Goal: Obtain resource: Download file/media

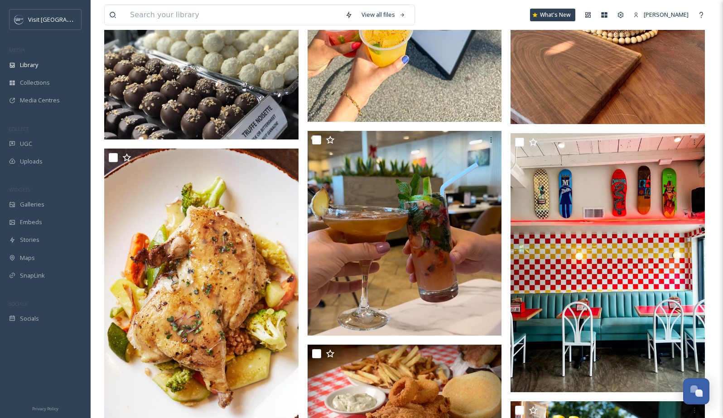
scroll to position [22728, 0]
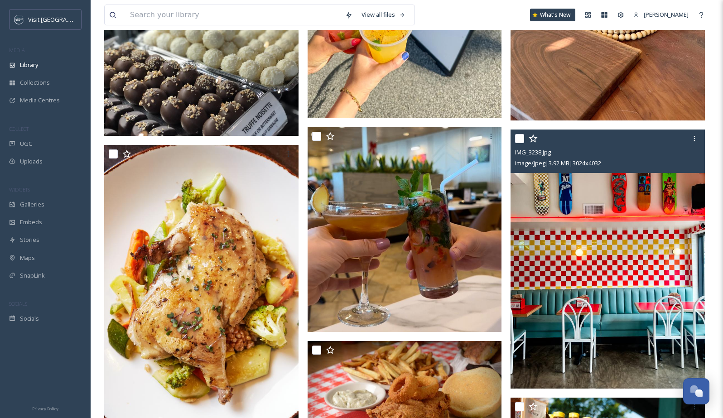
click at [619, 227] on img at bounding box center [608, 259] width 194 height 259
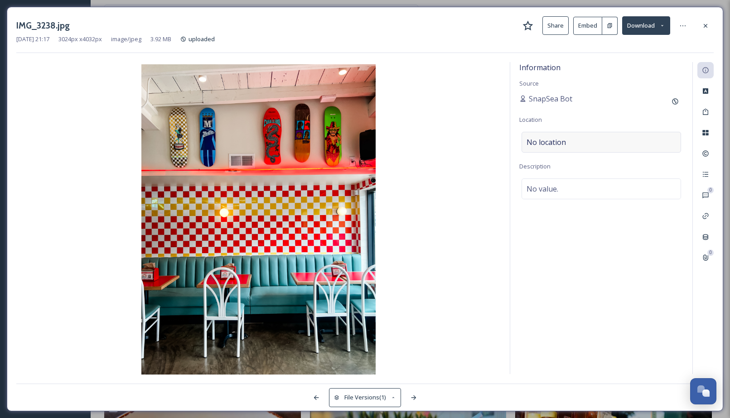
click at [574, 144] on div "No location" at bounding box center [602, 142] width 160 height 21
click at [574, 144] on input at bounding box center [601, 142] width 159 height 20
type input "Tiki"
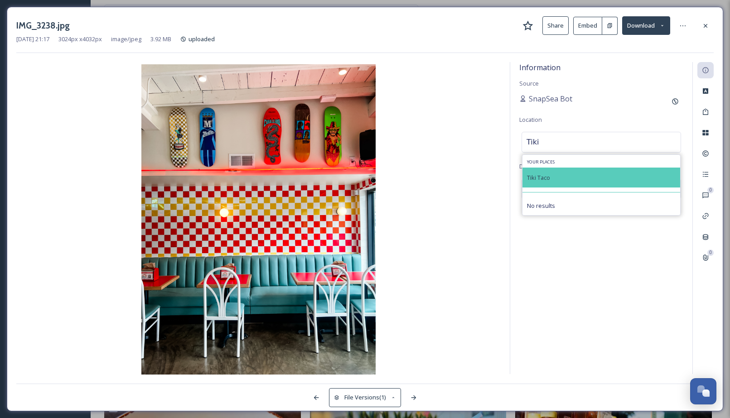
click at [573, 176] on div "Tiki Taco" at bounding box center [602, 178] width 158 height 20
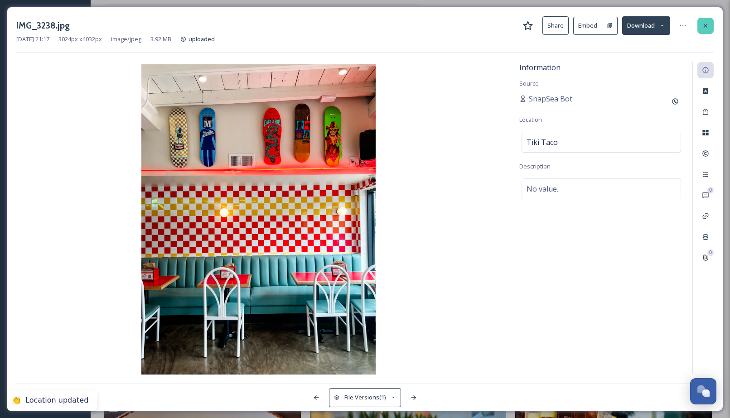
click at [711, 22] on div at bounding box center [706, 26] width 16 height 16
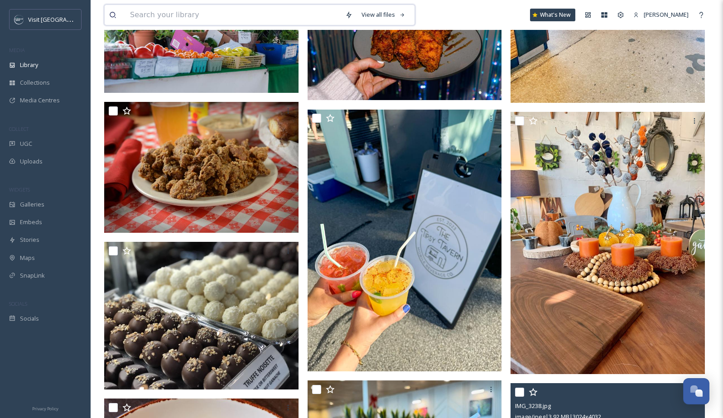
click at [199, 15] on input at bounding box center [233, 15] width 215 height 20
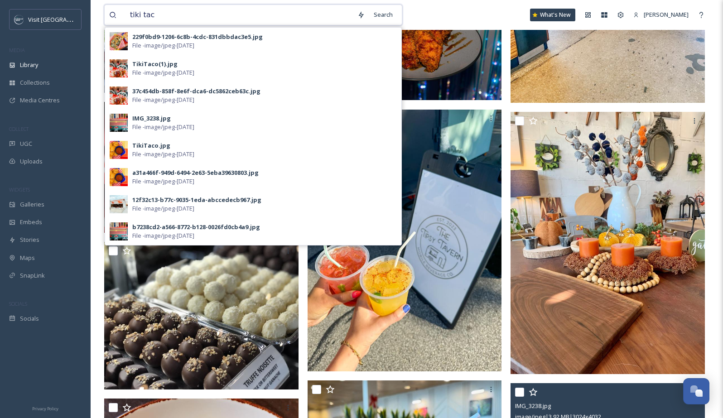
type input "tiki taco"
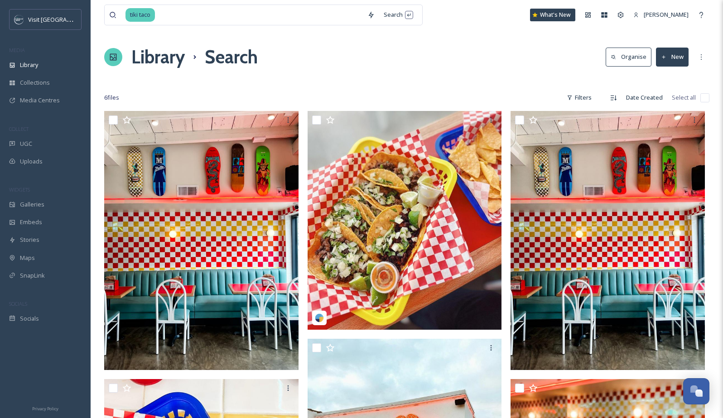
click at [460, 44] on div "Library Search Organise New" at bounding box center [407, 57] width 606 height 27
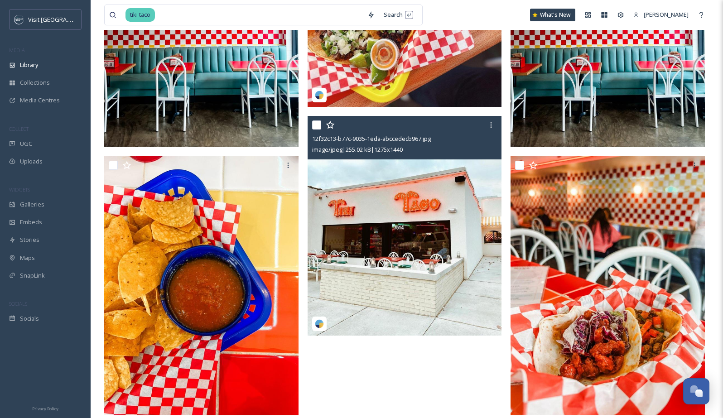
scroll to position [236, 0]
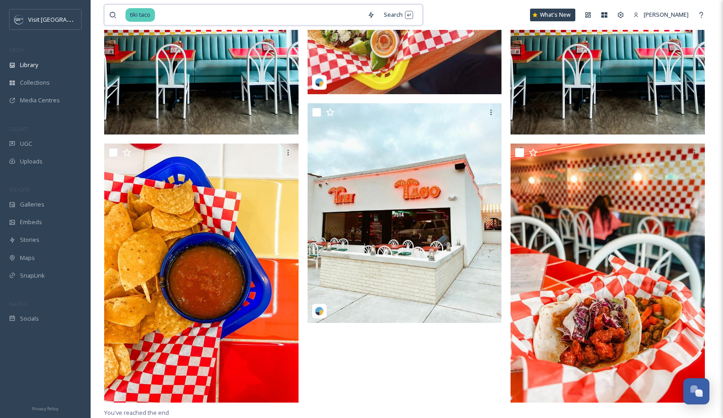
drag, startPoint x: 168, startPoint y: 14, endPoint x: 117, endPoint y: 16, distance: 50.8
click at [117, 16] on div "tiki taco" at bounding box center [236, 15] width 254 height 20
type input "t"
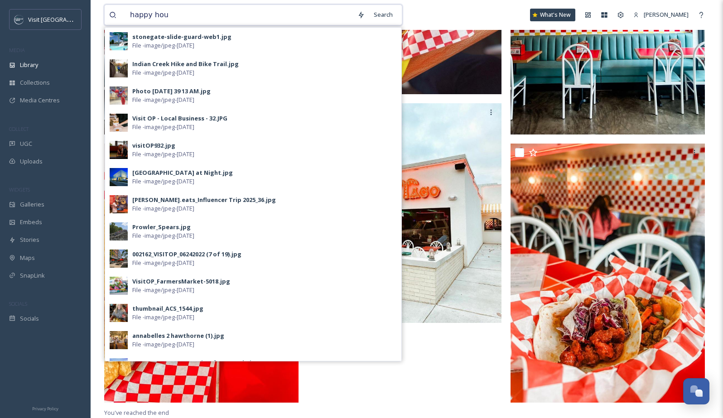
type input "happy hour"
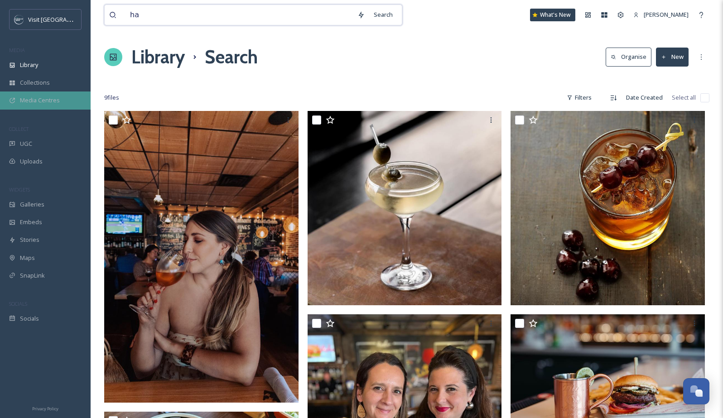
type input "h"
type input "drink"
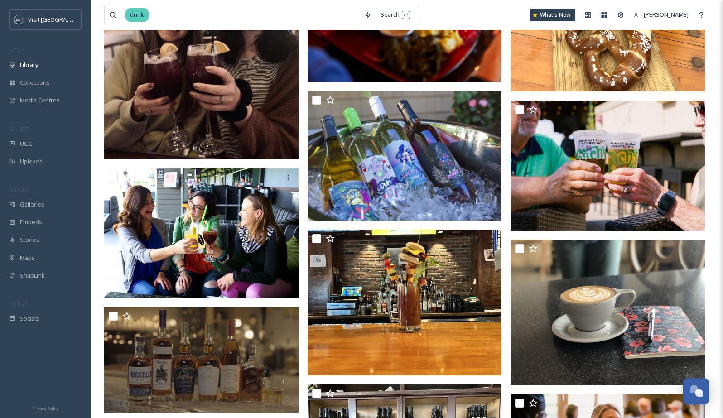
scroll to position [3783, 0]
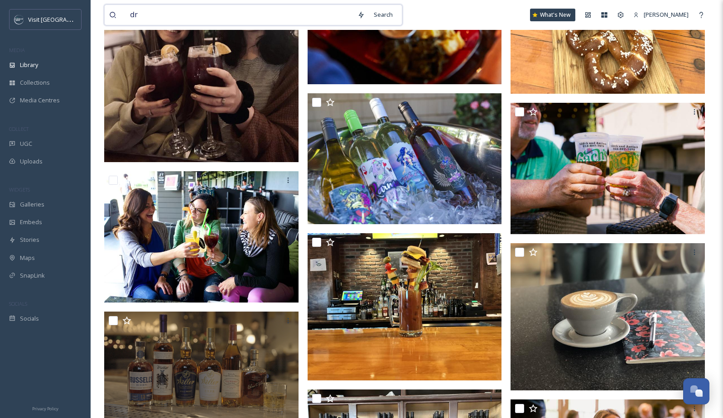
type input "d"
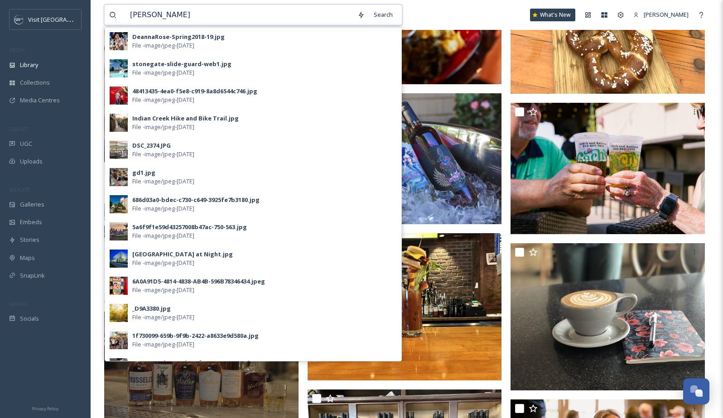
type input "dessert"
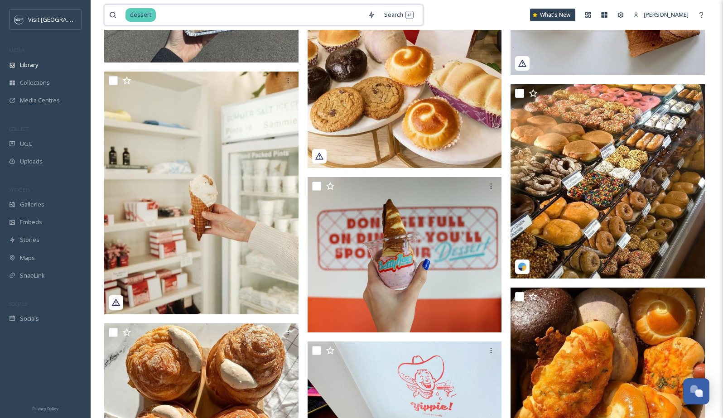
scroll to position [2955, 0]
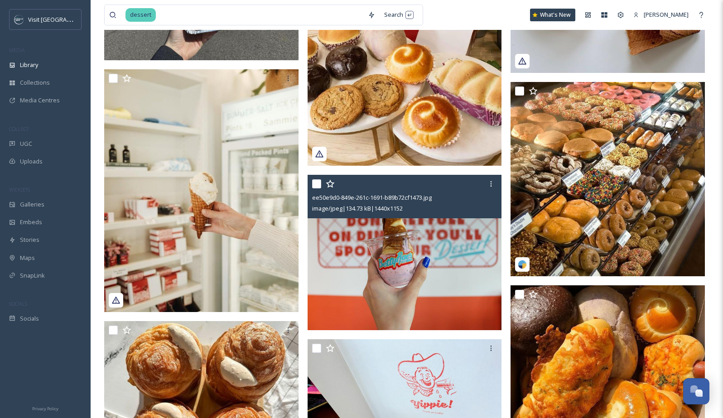
click at [388, 269] on img at bounding box center [405, 252] width 194 height 155
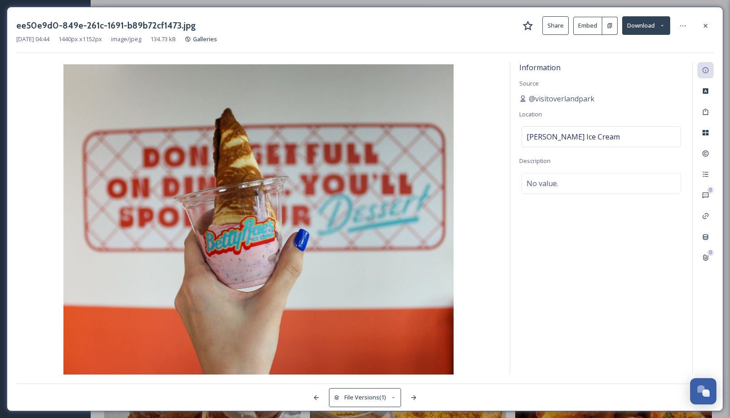
click at [647, 29] on button "Download" at bounding box center [646, 25] width 48 height 19
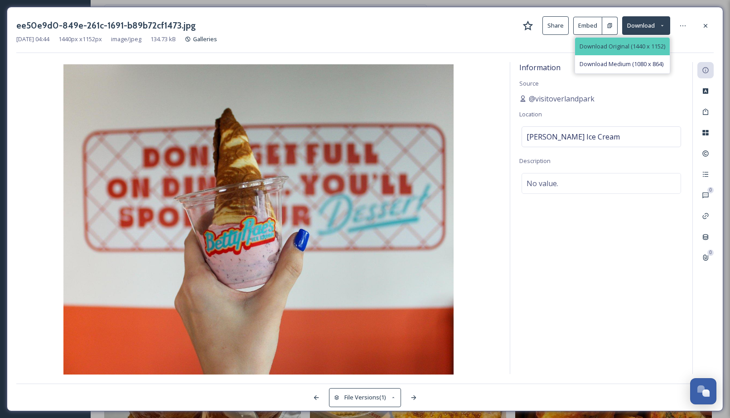
click at [641, 43] on span "Download Original (1440 x 1152)" at bounding box center [623, 46] width 86 height 9
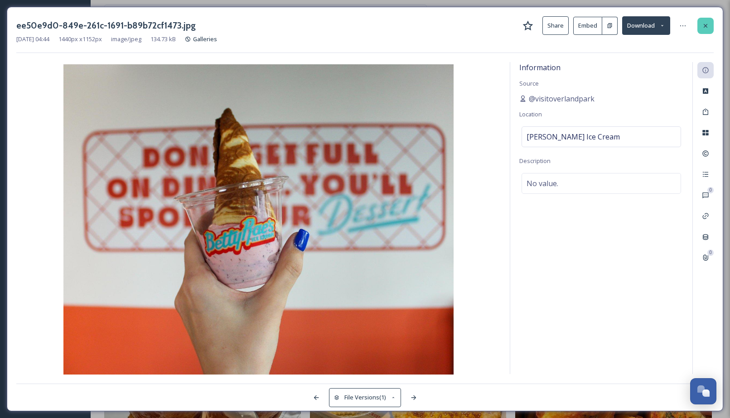
click at [704, 22] on icon at bounding box center [705, 25] width 7 height 7
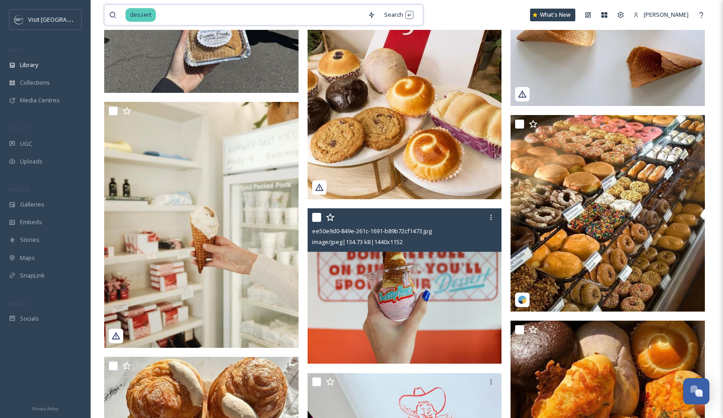
click at [307, 22] on input at bounding box center [260, 15] width 207 height 20
type input "d"
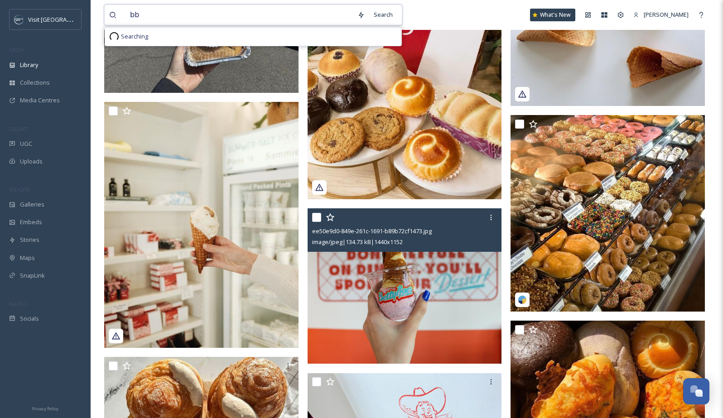
type input "bbq"
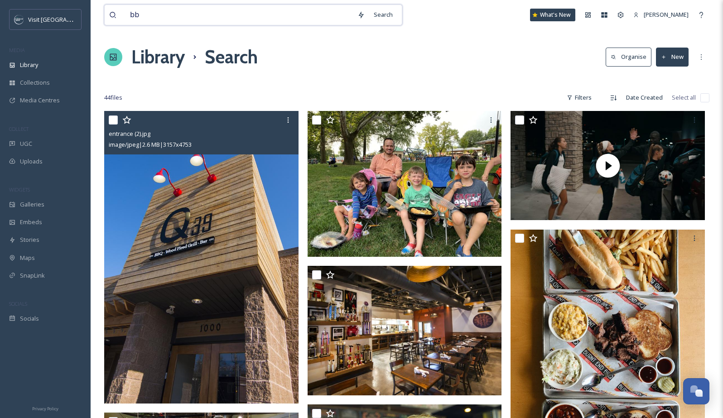
type input "b"
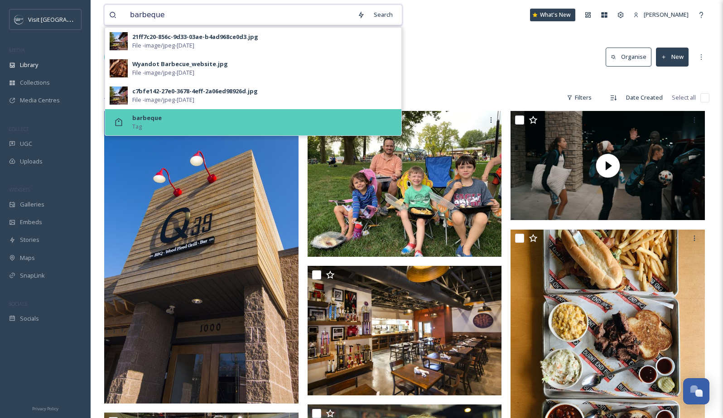
type input "barbeque"
click at [151, 119] on strong "barbeque" at bounding box center [146, 118] width 29 height 8
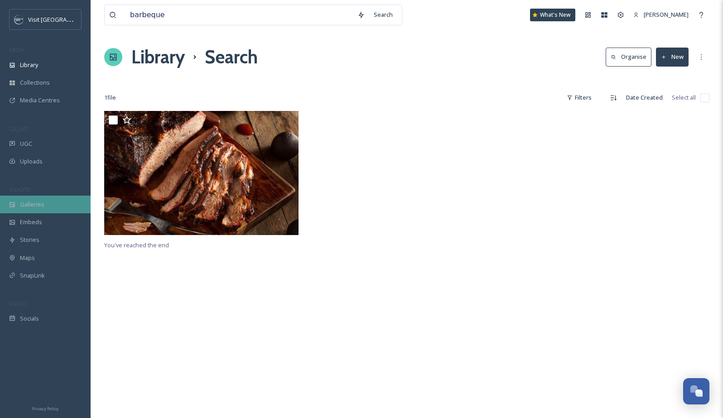
click at [24, 206] on span "Galleries" at bounding box center [32, 204] width 24 height 9
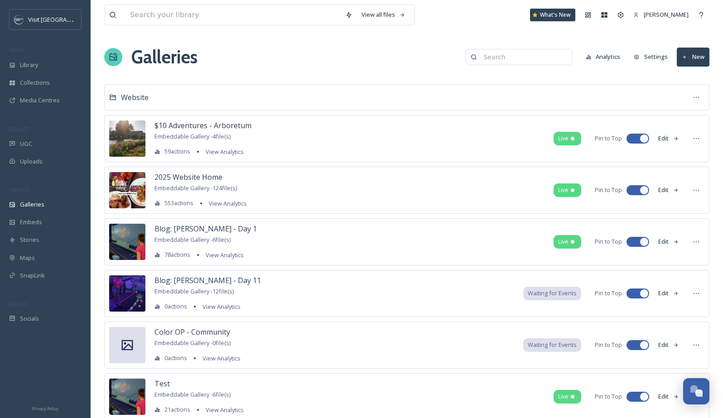
click at [513, 60] on input at bounding box center [524, 57] width 88 height 18
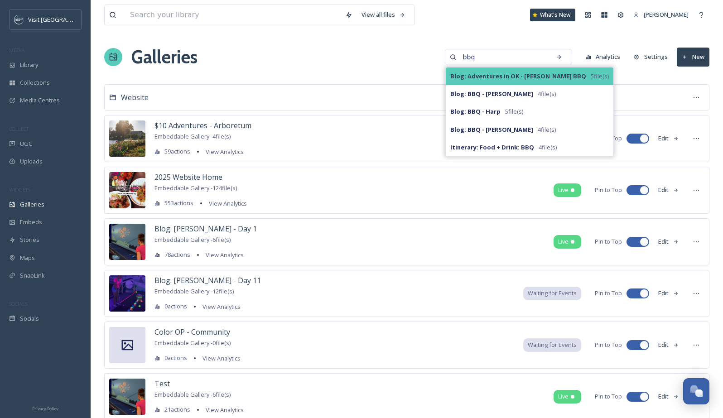
type input "bbq"
click at [510, 75] on strong "Blog: Adventures in OK - [PERSON_NAME] BBQ" at bounding box center [519, 76] width 136 height 8
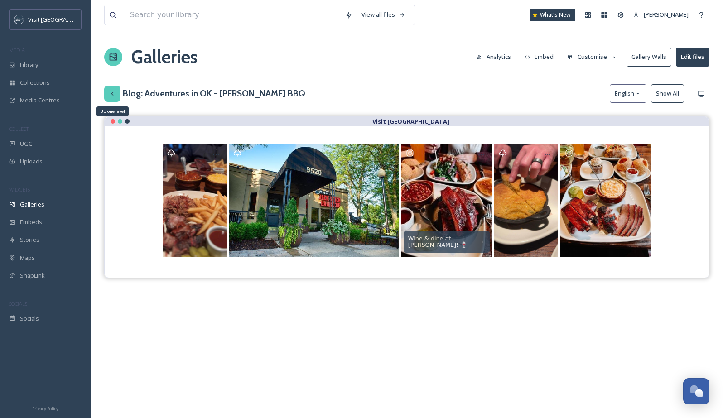
click at [113, 92] on icon at bounding box center [112, 94] width 2 height 4
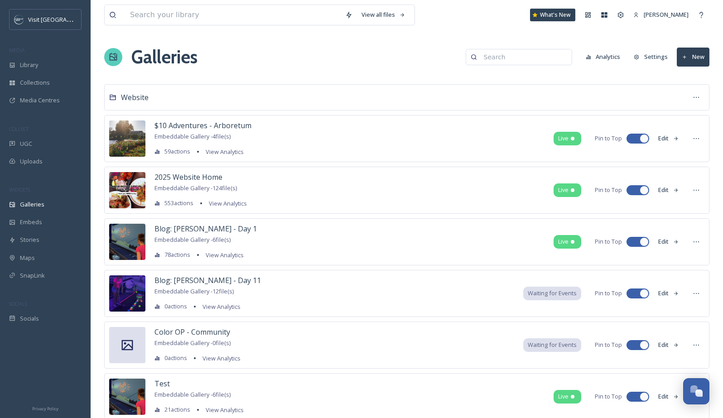
click at [536, 62] on input at bounding box center [524, 57] width 88 height 18
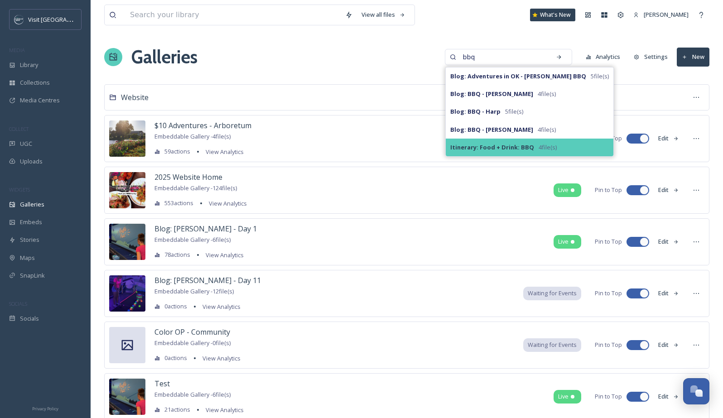
type input "bbq"
click at [520, 151] on strong "Itinerary: Food + Drink: BBQ" at bounding box center [493, 147] width 84 height 8
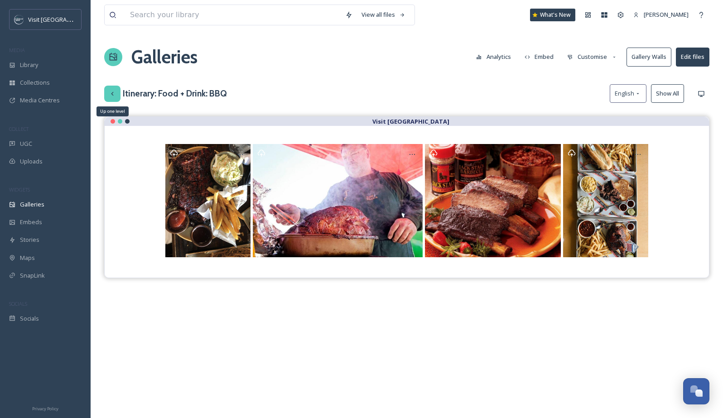
click at [110, 94] on icon at bounding box center [112, 93] width 7 height 7
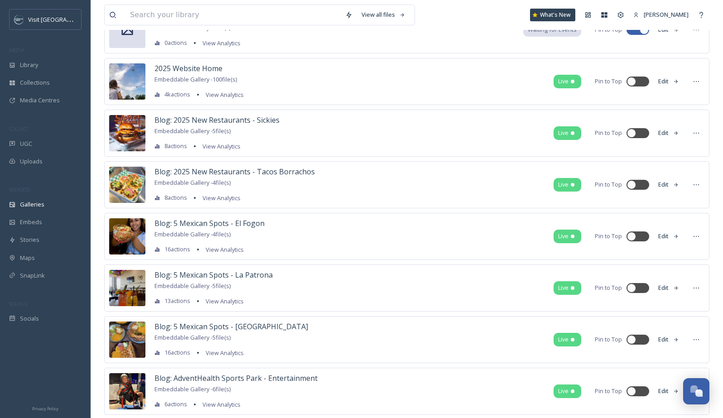
scroll to position [418, 0]
click at [24, 69] on span "Library" at bounding box center [29, 65] width 18 height 9
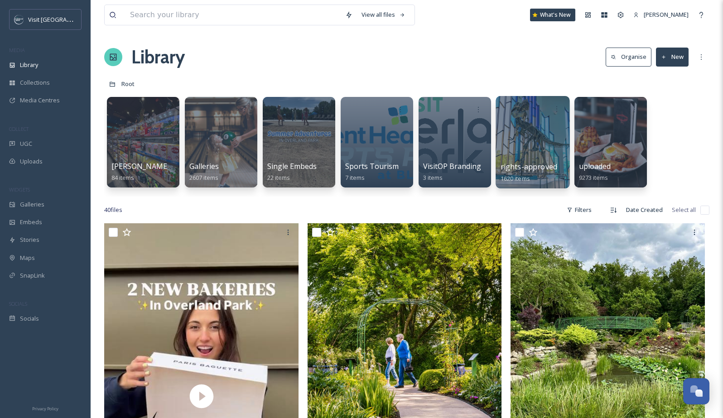
click at [530, 151] on div at bounding box center [533, 142] width 74 height 92
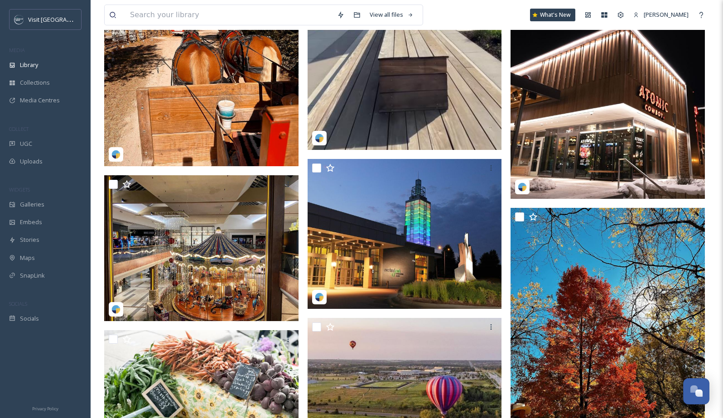
scroll to position [13464, 0]
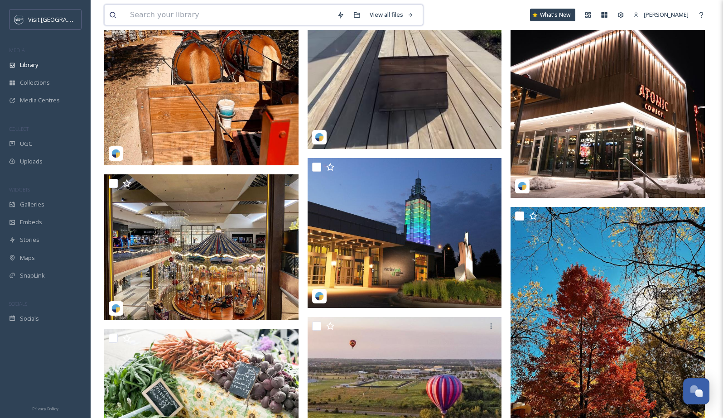
click at [152, 15] on input at bounding box center [229, 15] width 207 height 20
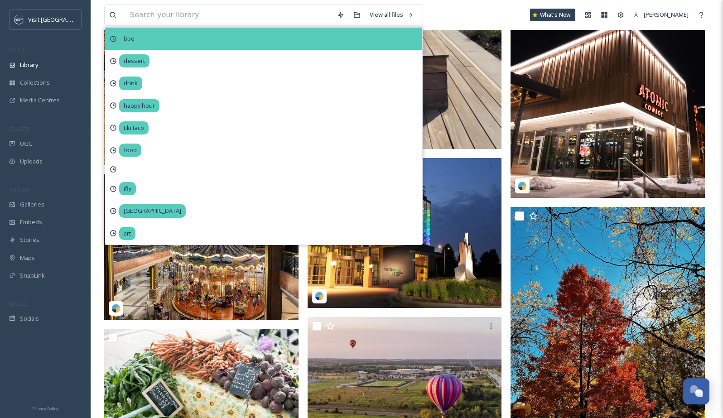
click at [128, 37] on span "bbq" at bounding box center [129, 38] width 20 height 13
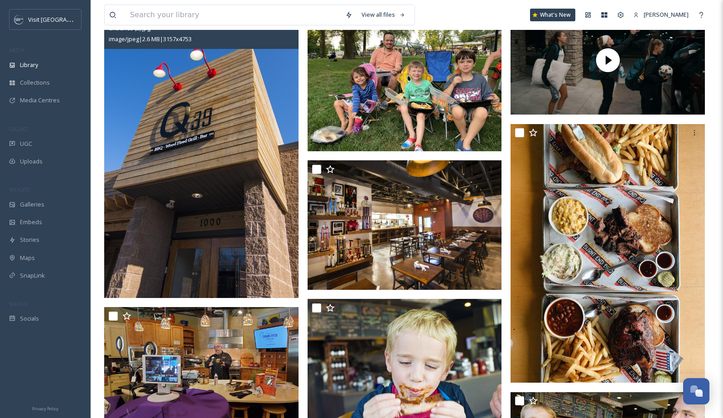
scroll to position [107, 0]
